Goal: Contribute content: Add original content to the website for others to see

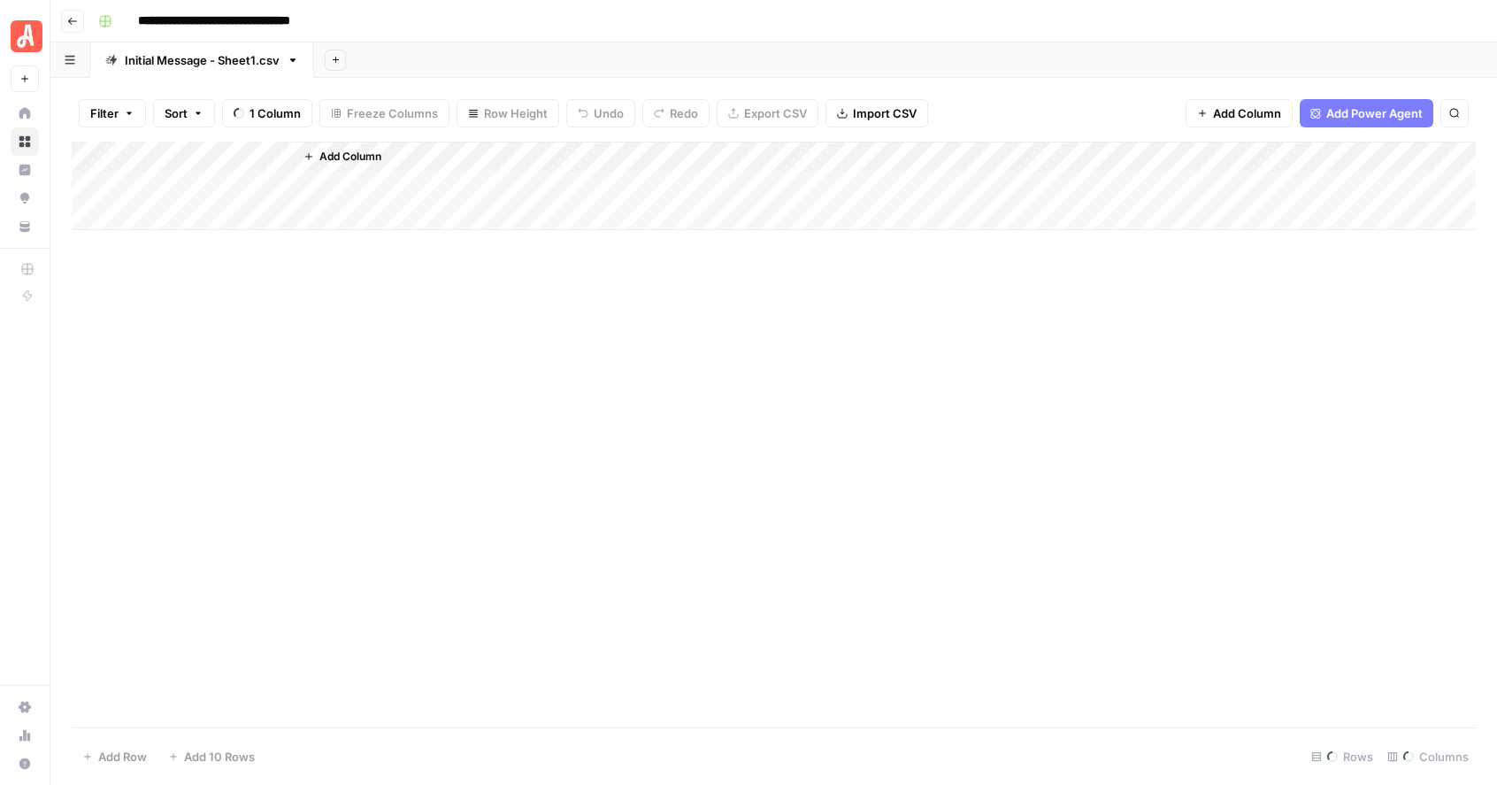
click at [84, 27] on header "**********" at bounding box center [773, 21] width 1447 height 42
click at [73, 22] on icon "button" at bounding box center [72, 21] width 11 height 11
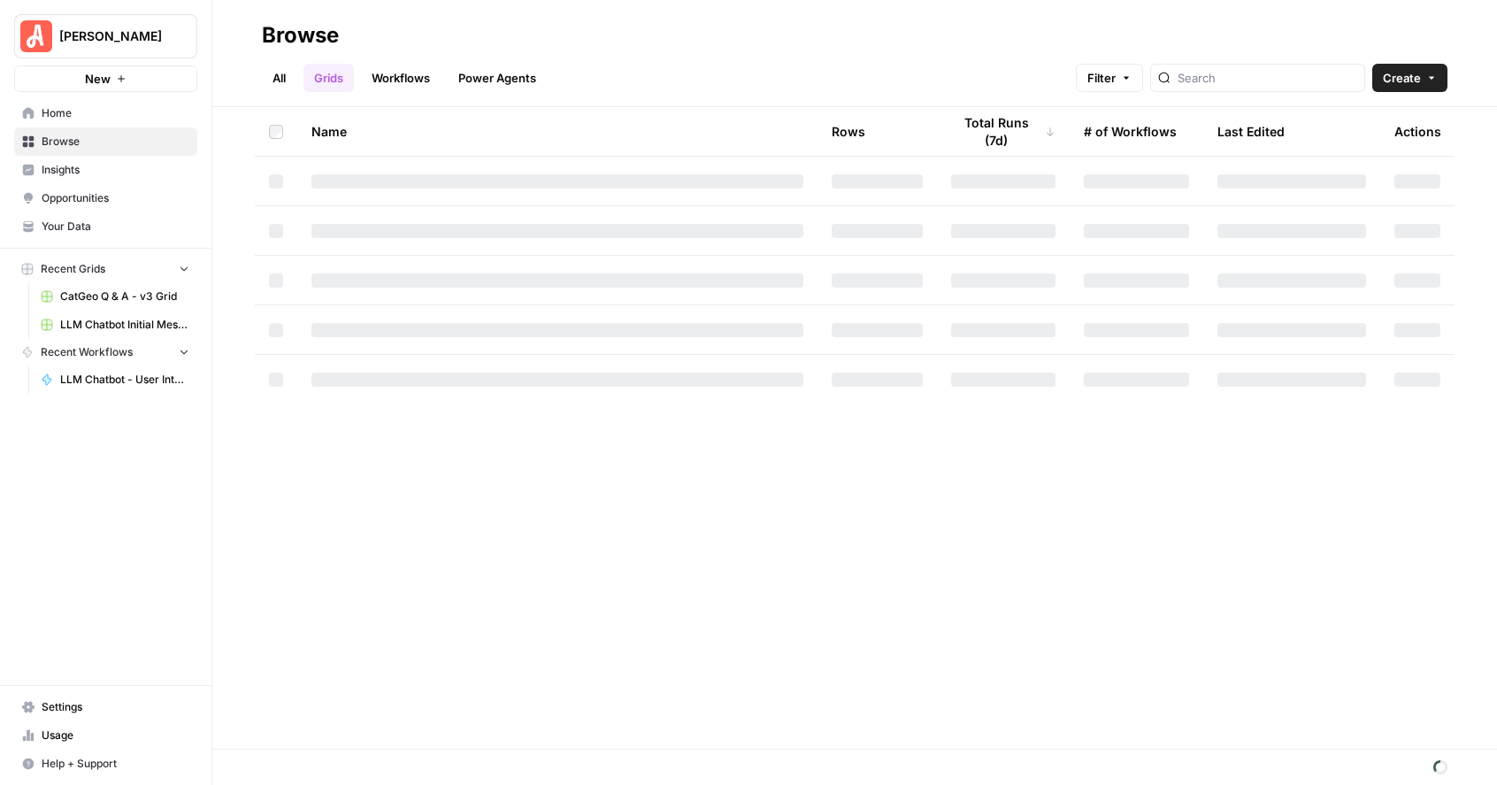
click at [91, 119] on span "Home" at bounding box center [116, 113] width 148 height 16
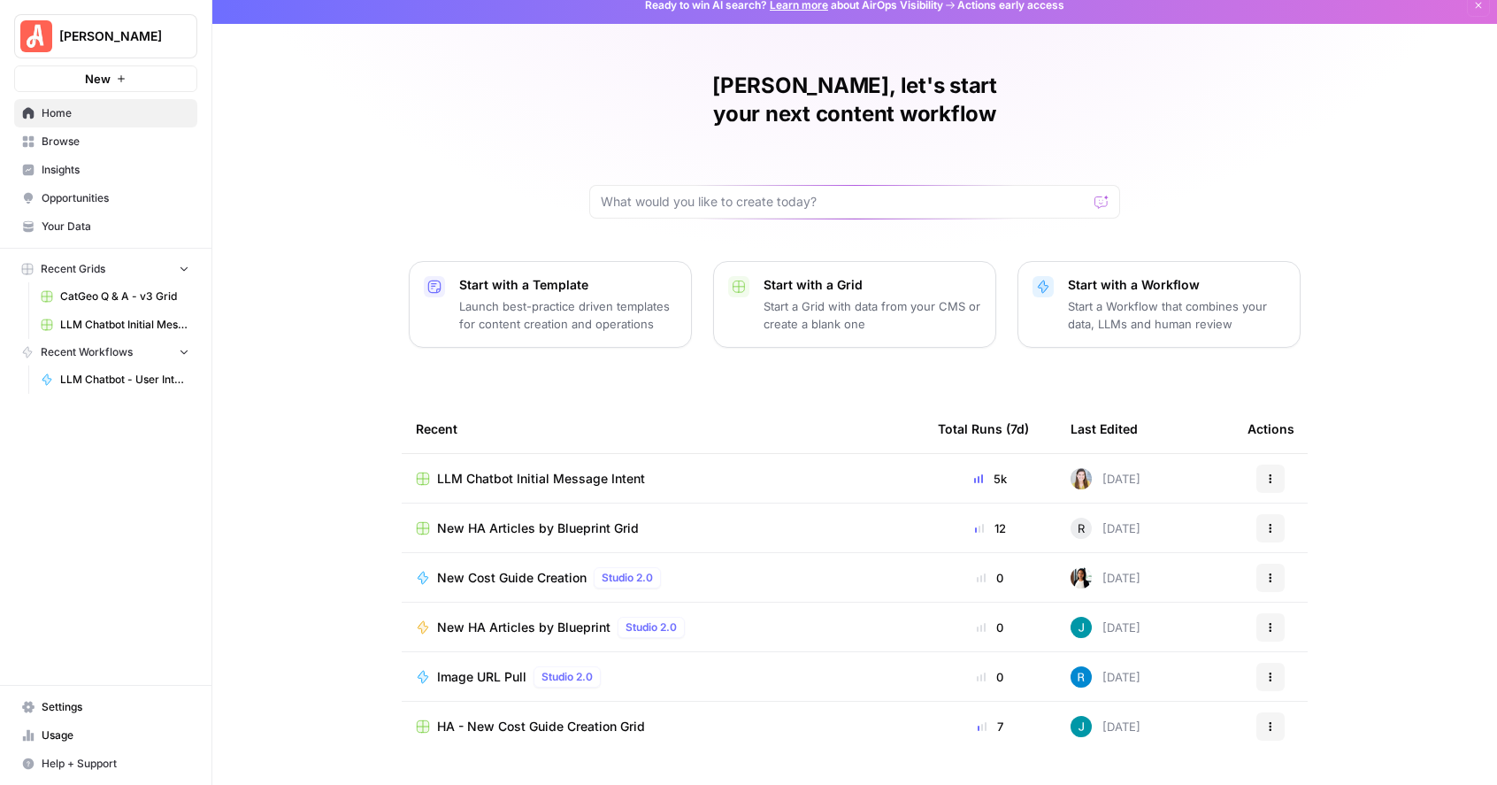
scroll to position [29, 0]
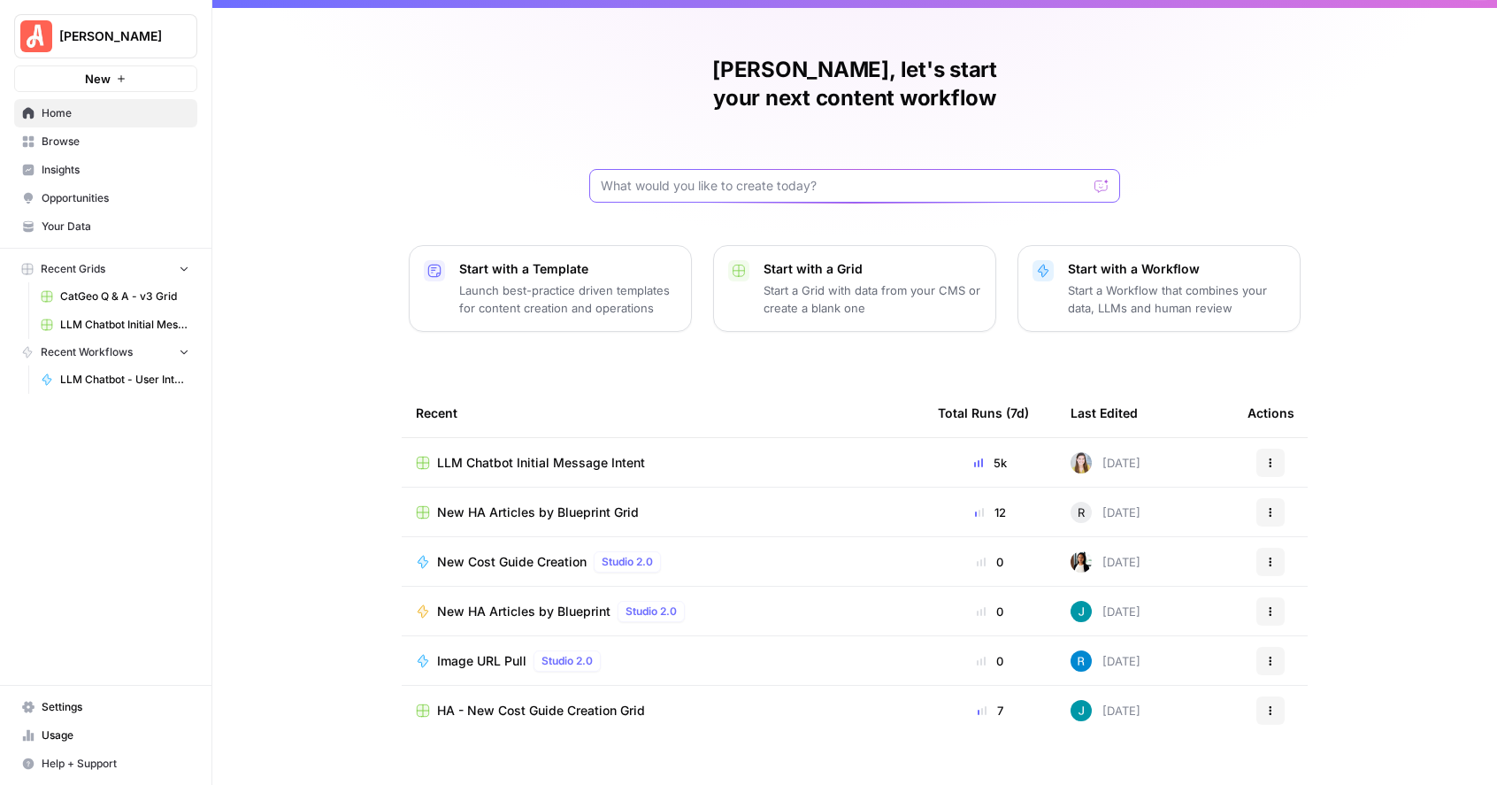
click at [720, 177] on input "text" at bounding box center [844, 186] width 487 height 18
type input "faq"
click at [88, 138] on span "Browse" at bounding box center [116, 142] width 148 height 16
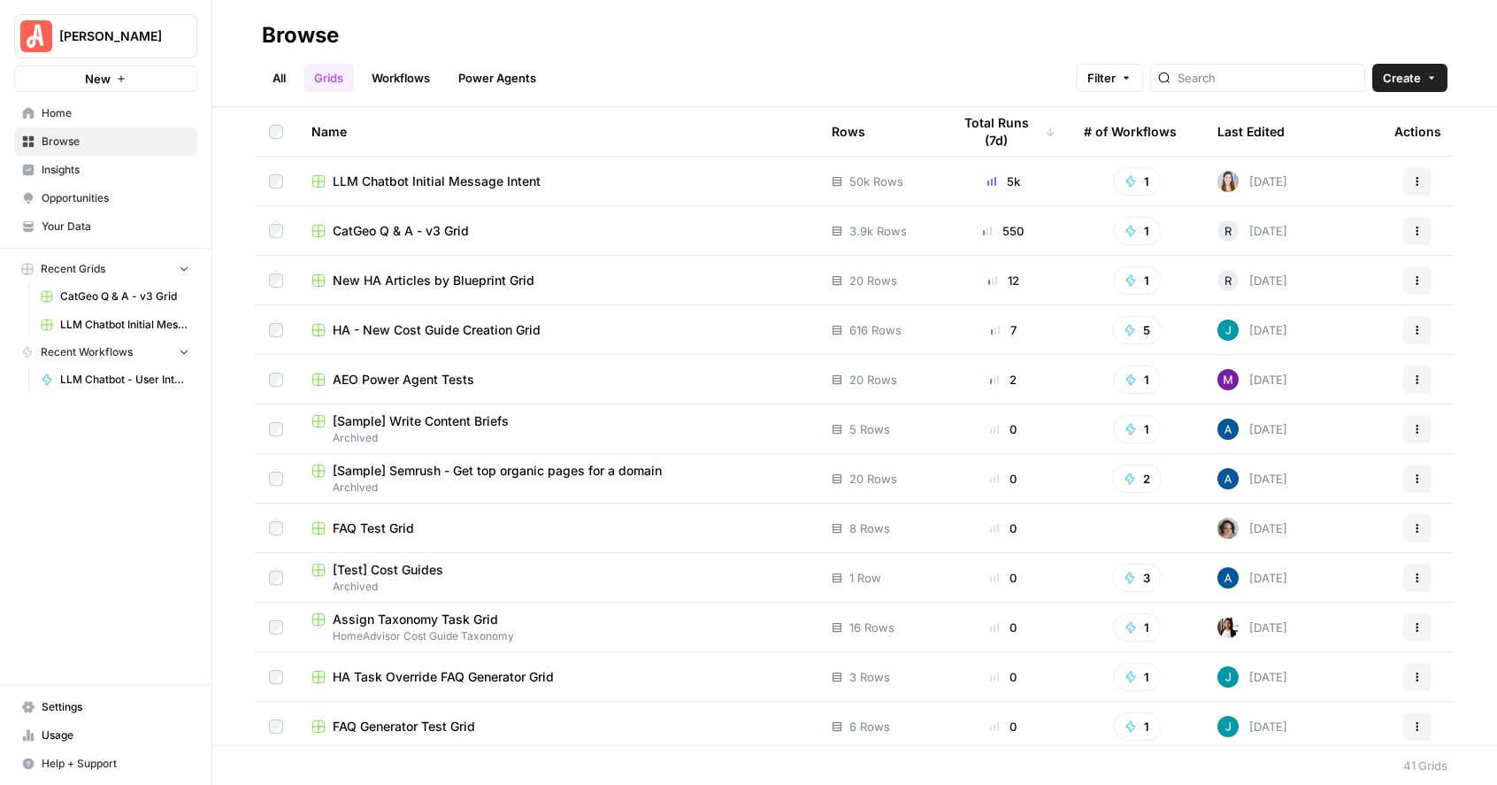
click at [390, 77] on link "Workflows" at bounding box center [401, 78] width 80 height 28
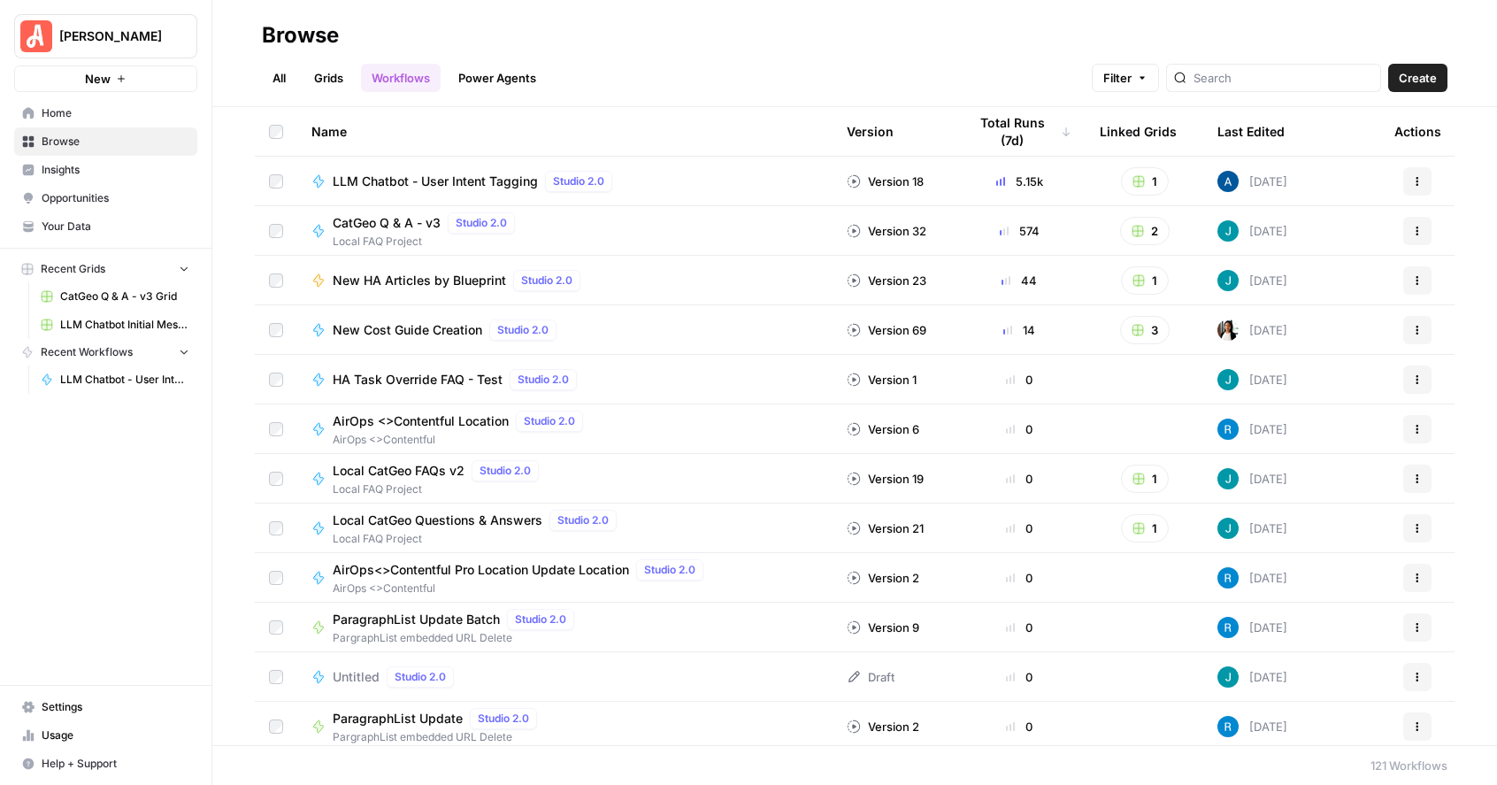
click at [410, 222] on span "CatGeo Q & A - v3" at bounding box center [387, 223] width 108 height 18
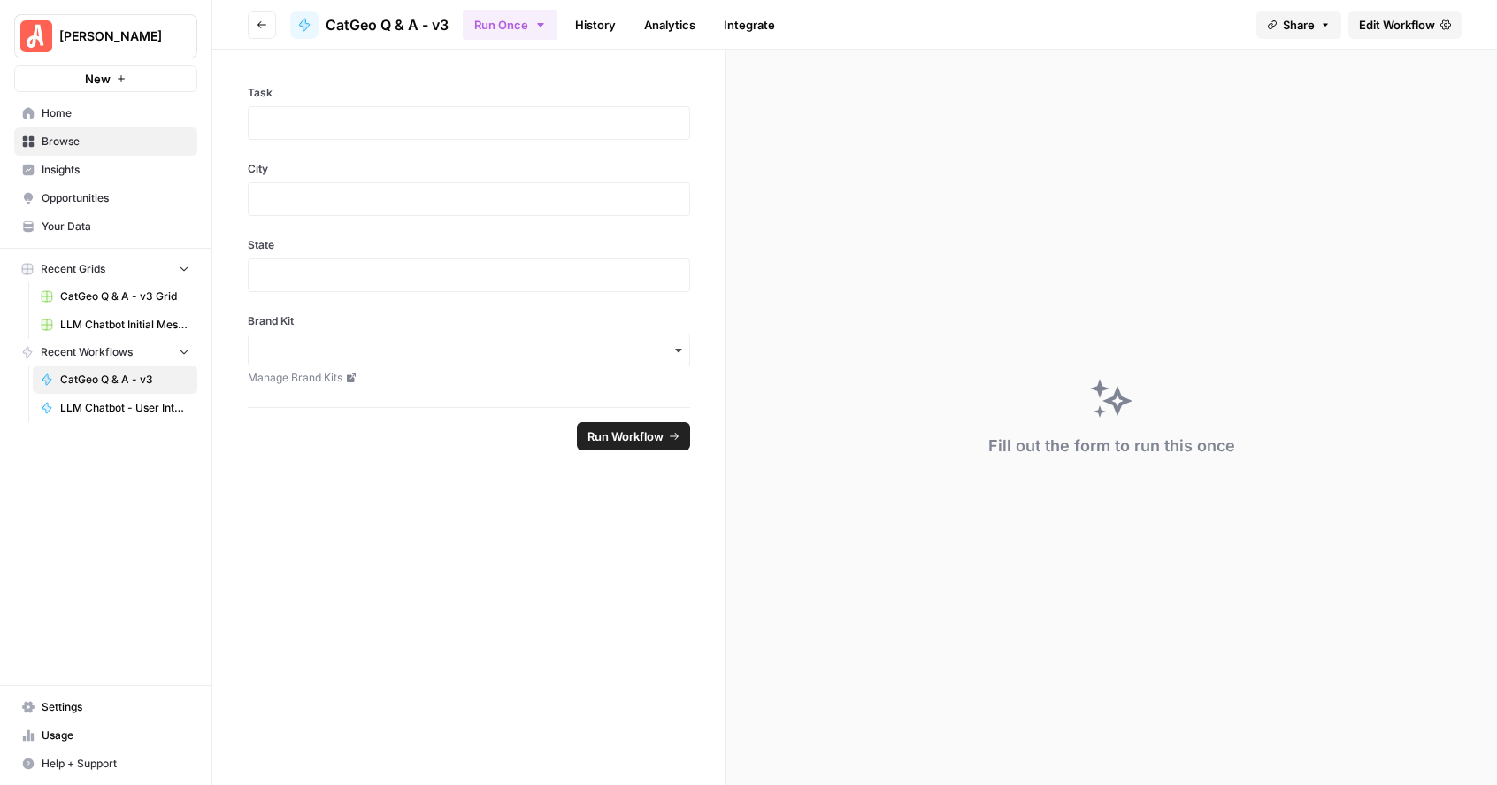
click at [251, 28] on button "Go back" at bounding box center [262, 25] width 28 height 28
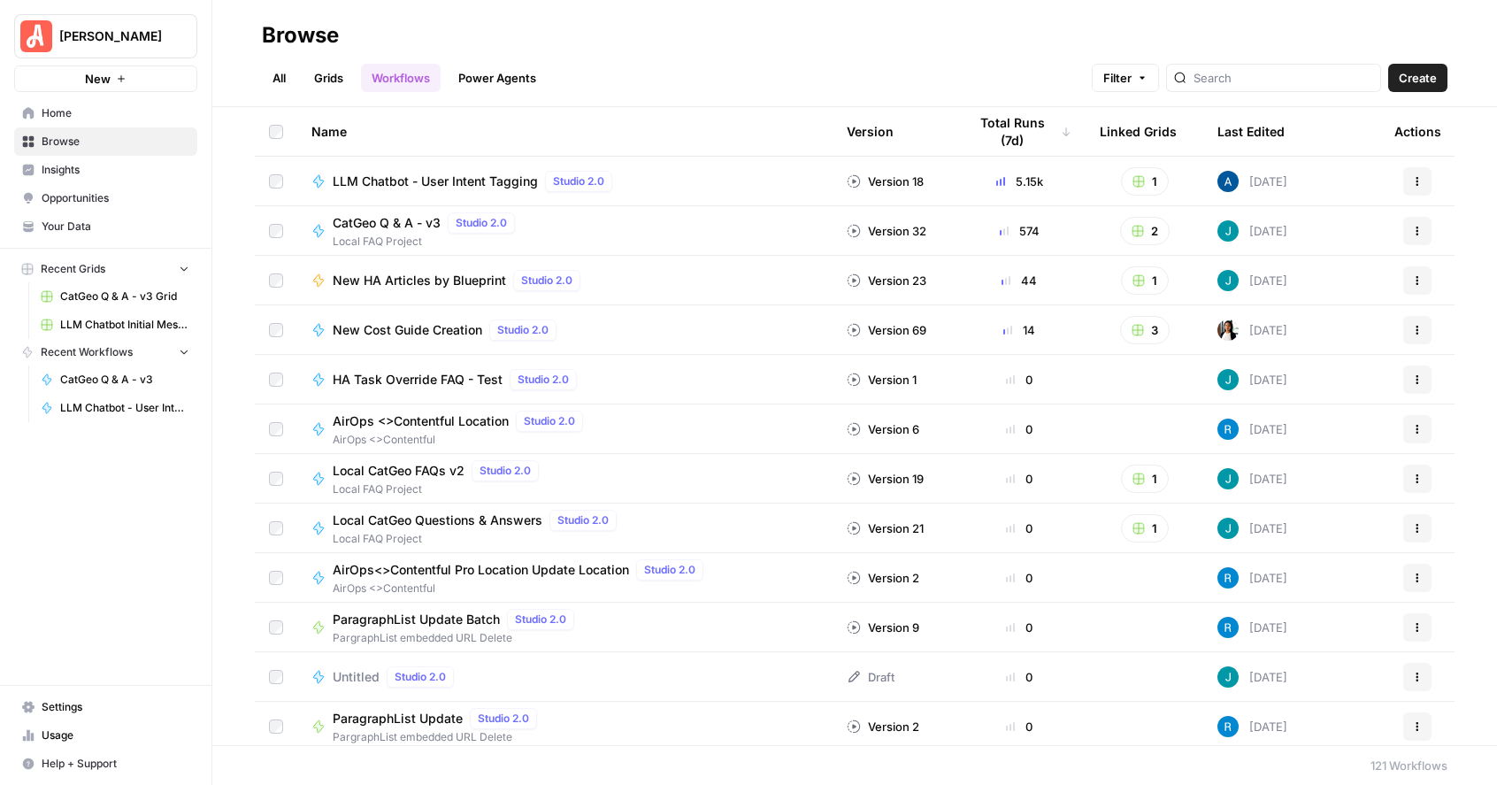
click at [100, 304] on span "CatGeo Q & A - v3 Grid" at bounding box center [124, 296] width 129 height 16
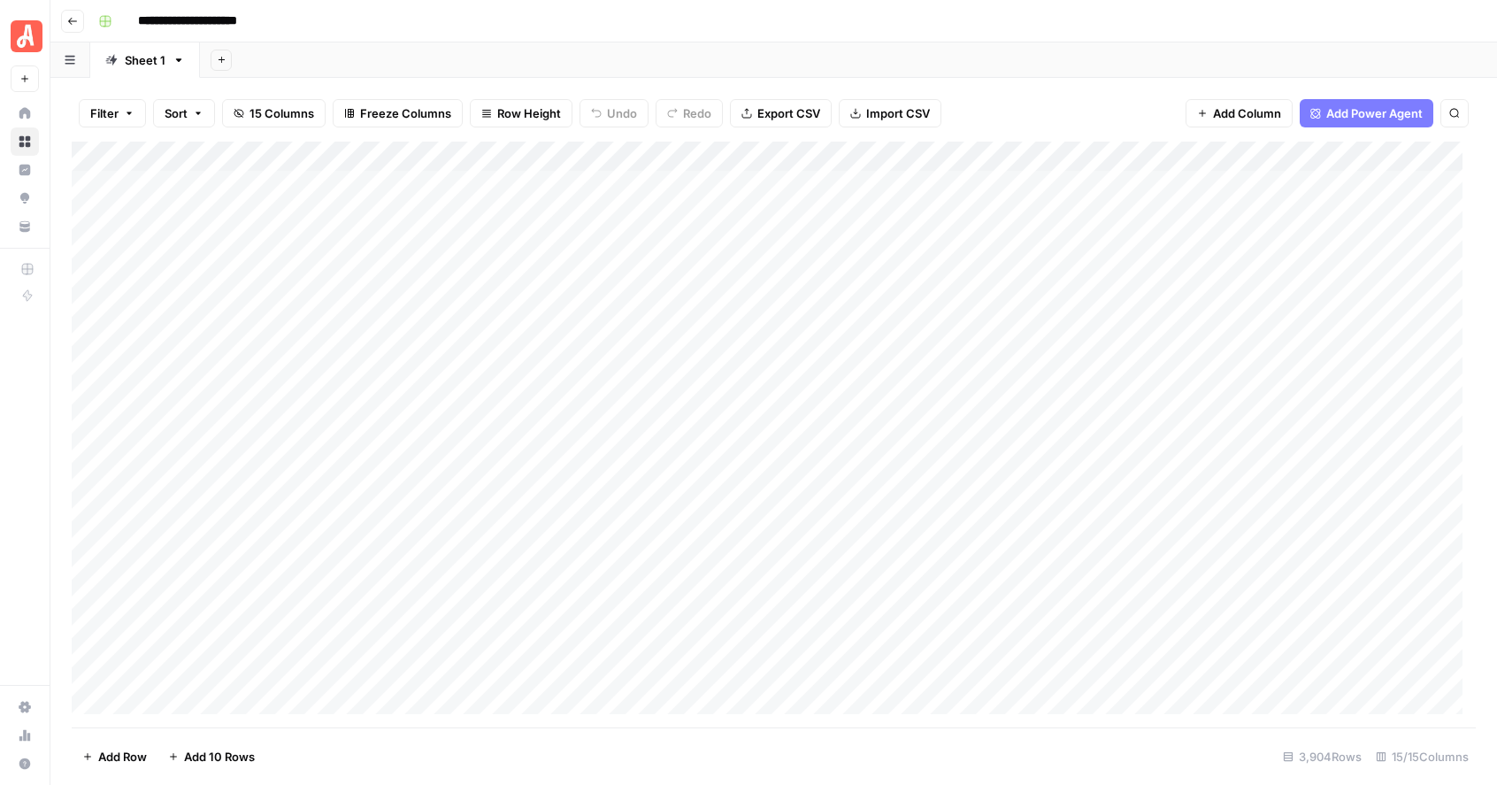
click at [1019, 183] on div "Add Column" at bounding box center [774, 435] width 1404 height 586
click at [1017, 220] on div "Add Column" at bounding box center [774, 435] width 1404 height 586
click at [1011, 238] on div "Add Column" at bounding box center [774, 435] width 1404 height 586
click at [1060, 241] on div "Add Column" at bounding box center [774, 435] width 1404 height 586
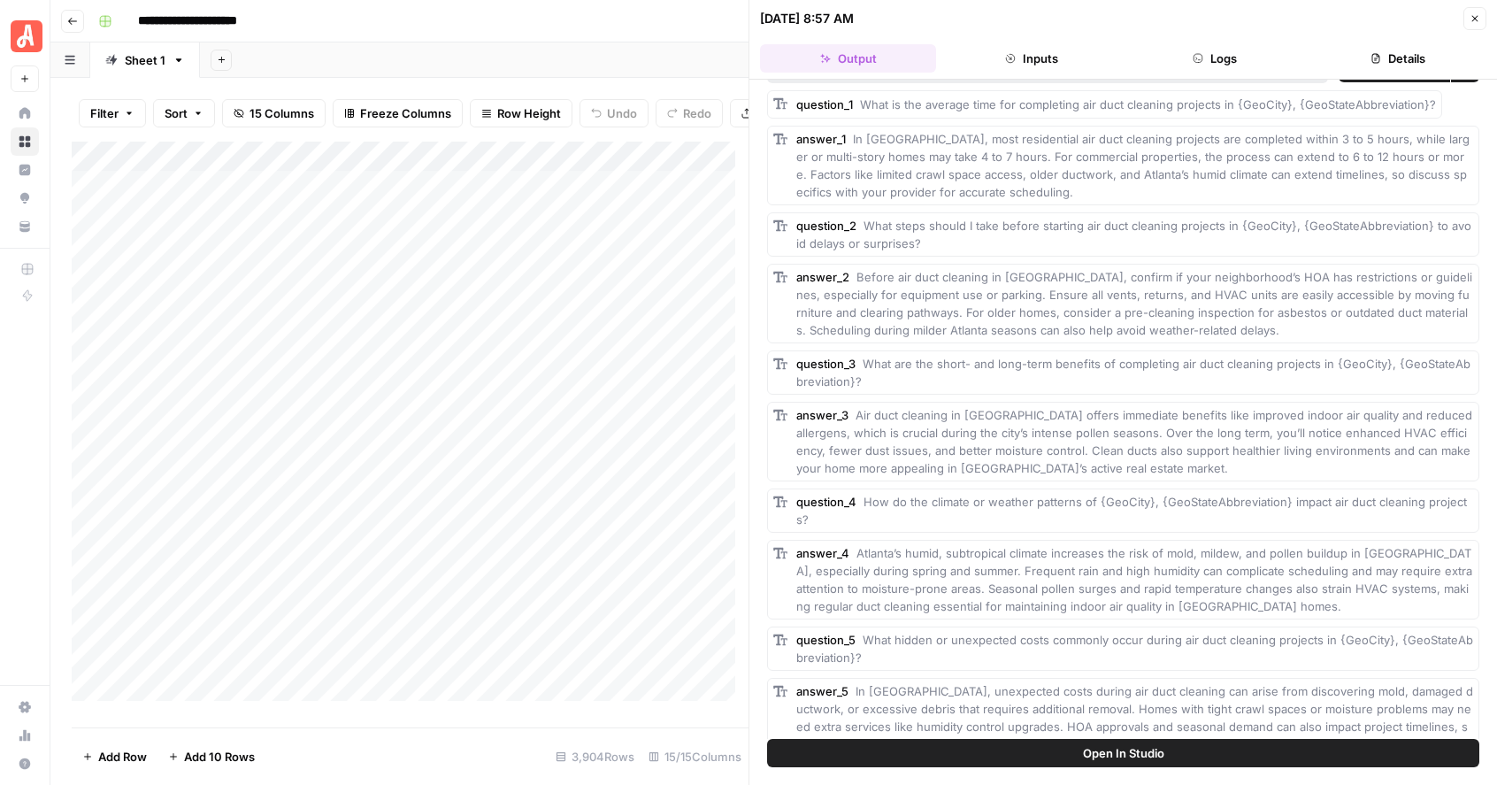
scroll to position [63, 0]
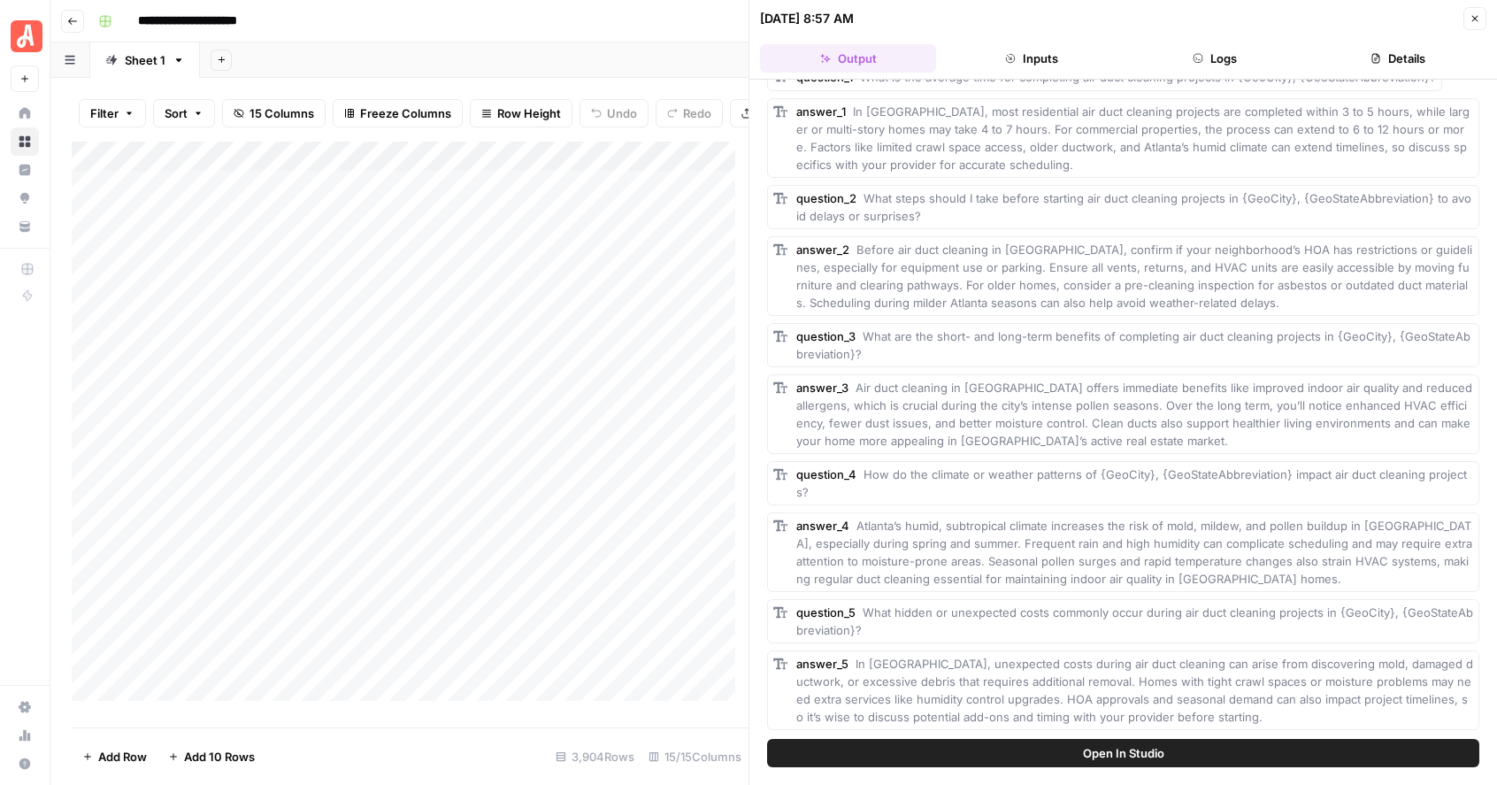
click at [1476, 13] on icon "button" at bounding box center [1475, 18] width 11 height 11
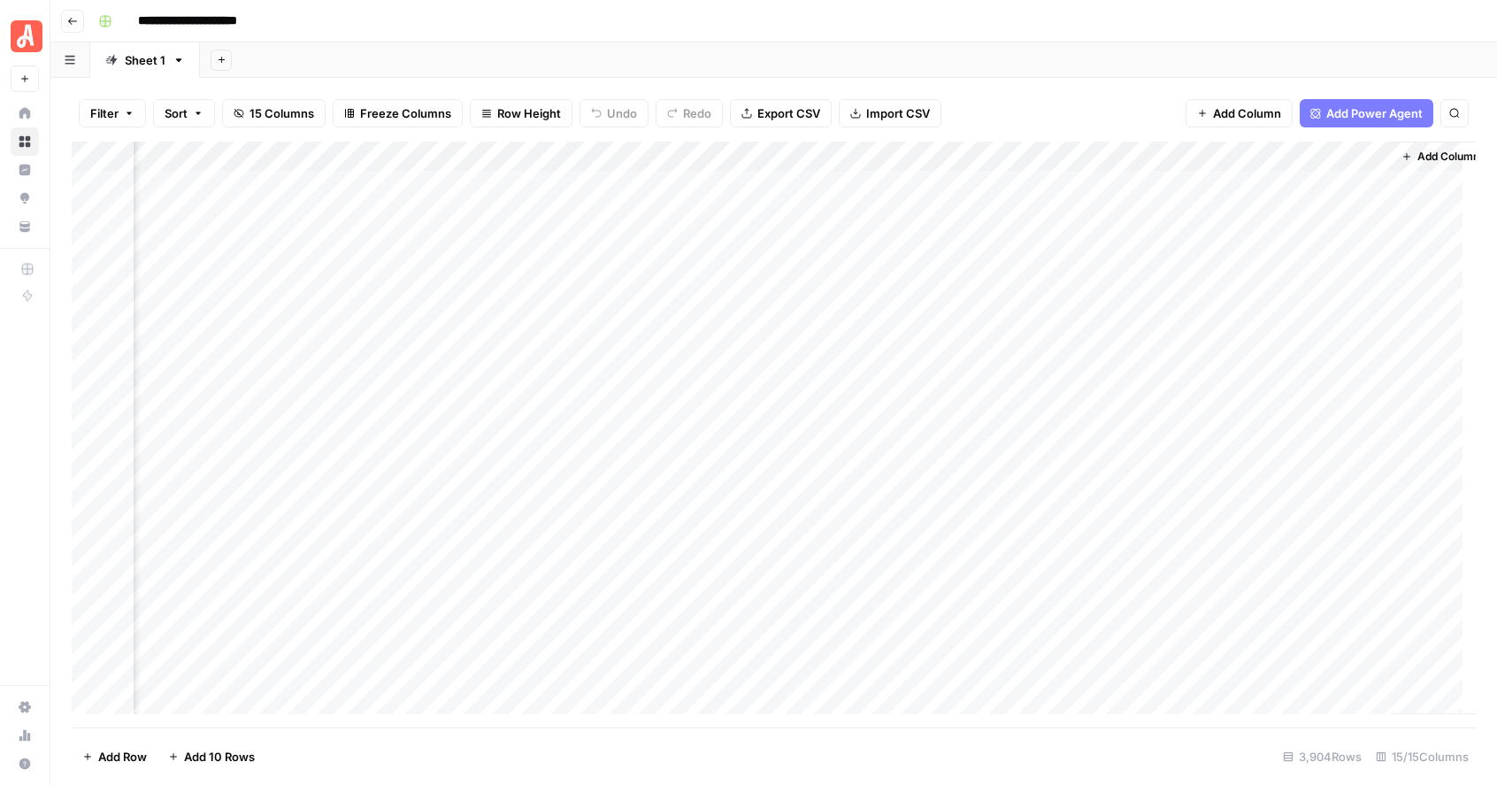
scroll to position [0, 1497]
click at [1273, 181] on div "Add Column" at bounding box center [774, 435] width 1404 height 586
click at [1265, 189] on div "Add Column" at bounding box center [774, 435] width 1404 height 586
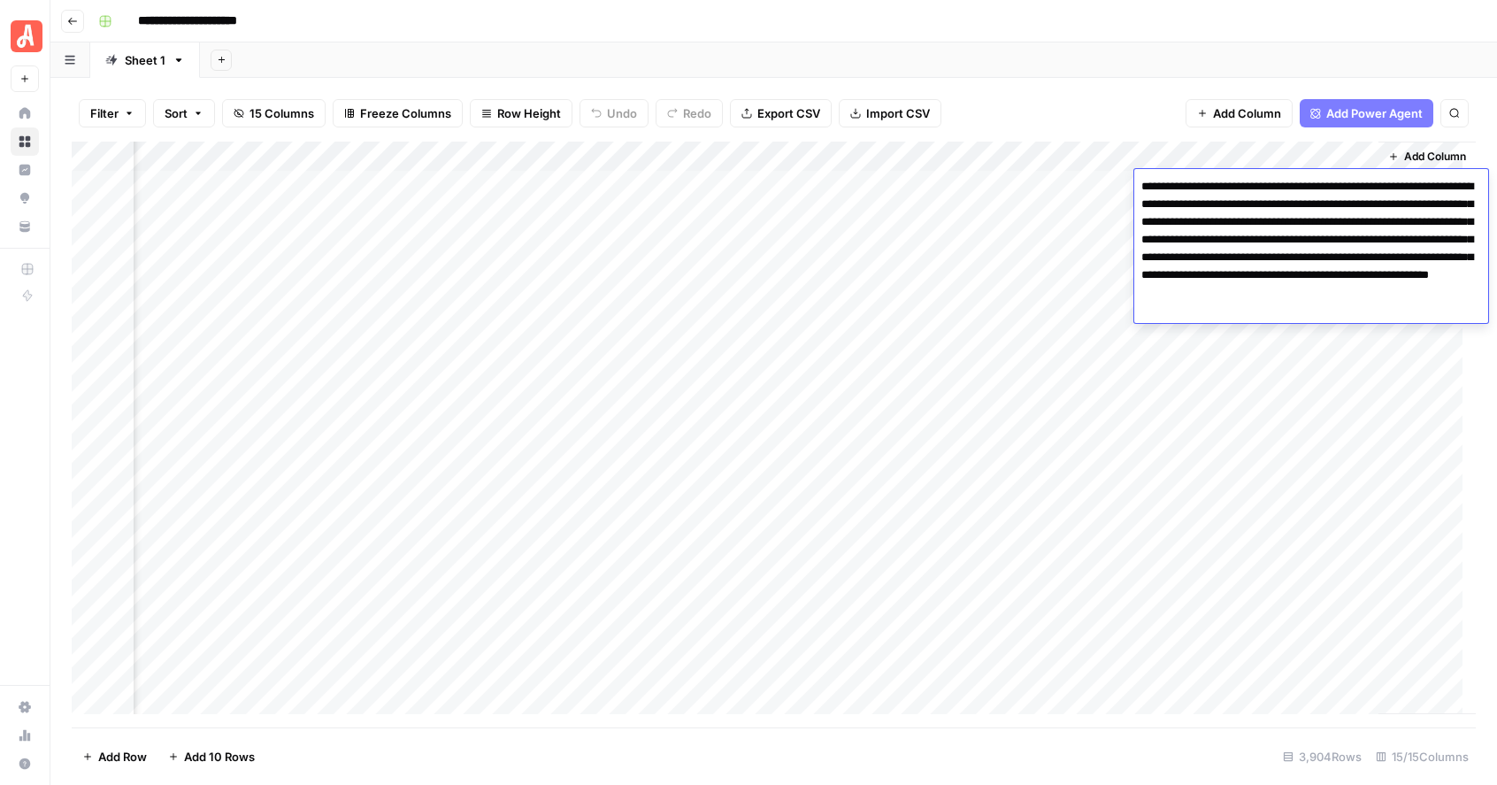
click at [1265, 189] on textarea "**********" at bounding box center [1311, 248] width 354 height 149
click at [1082, 73] on div "Add Sheet" at bounding box center [848, 59] width 1297 height 35
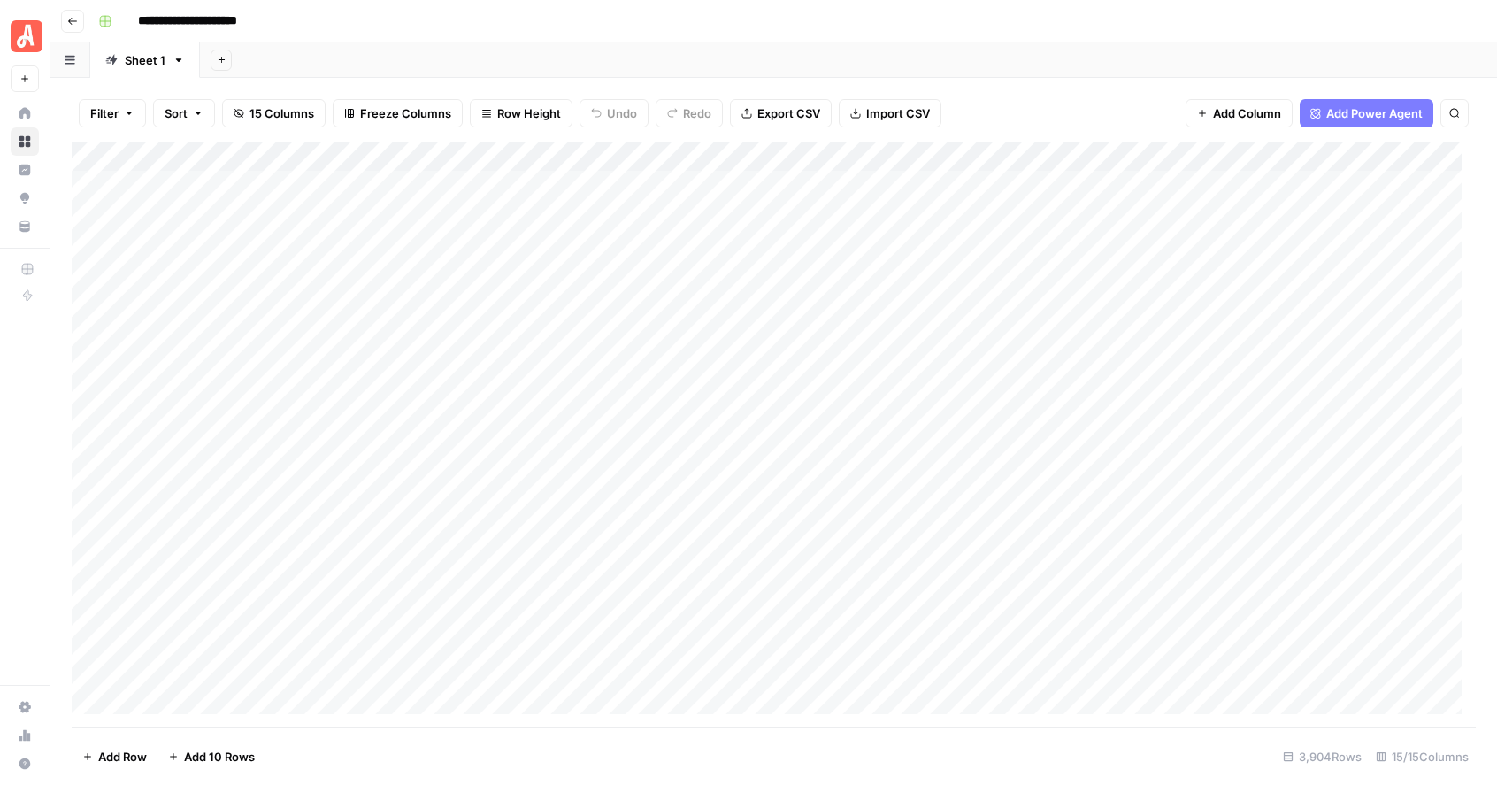
scroll to position [0, 0]
